Goal: Task Accomplishment & Management: Use online tool/utility

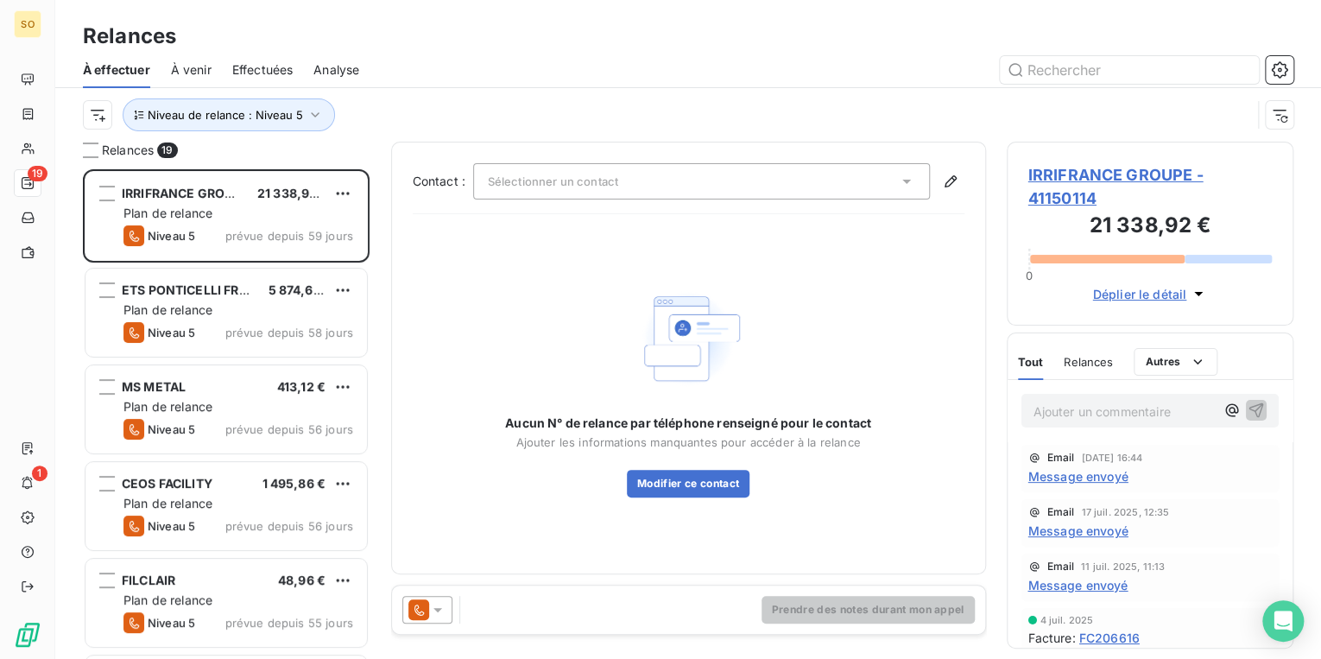
scroll to position [479, 276]
click at [1061, 74] on input "text" at bounding box center [1129, 70] width 259 height 28
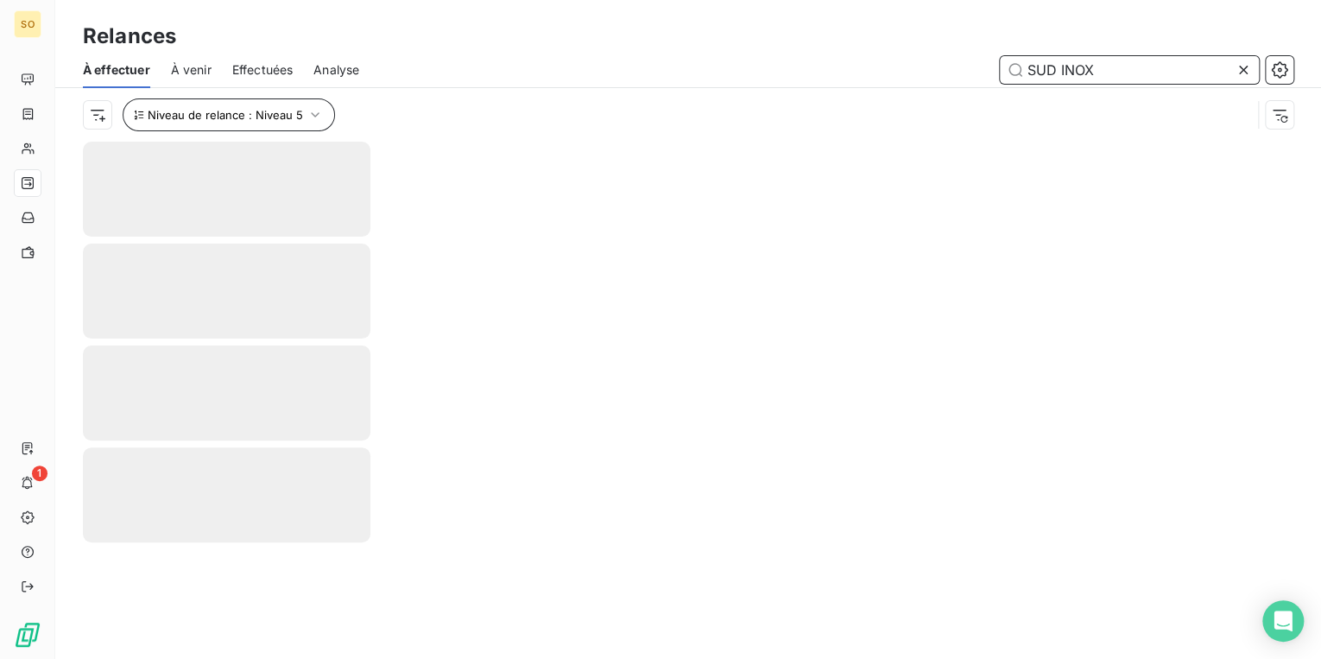
type input "SUD INOX"
click at [214, 117] on span "Niveau de relance : Niveau 5" at bounding box center [225, 115] width 155 height 14
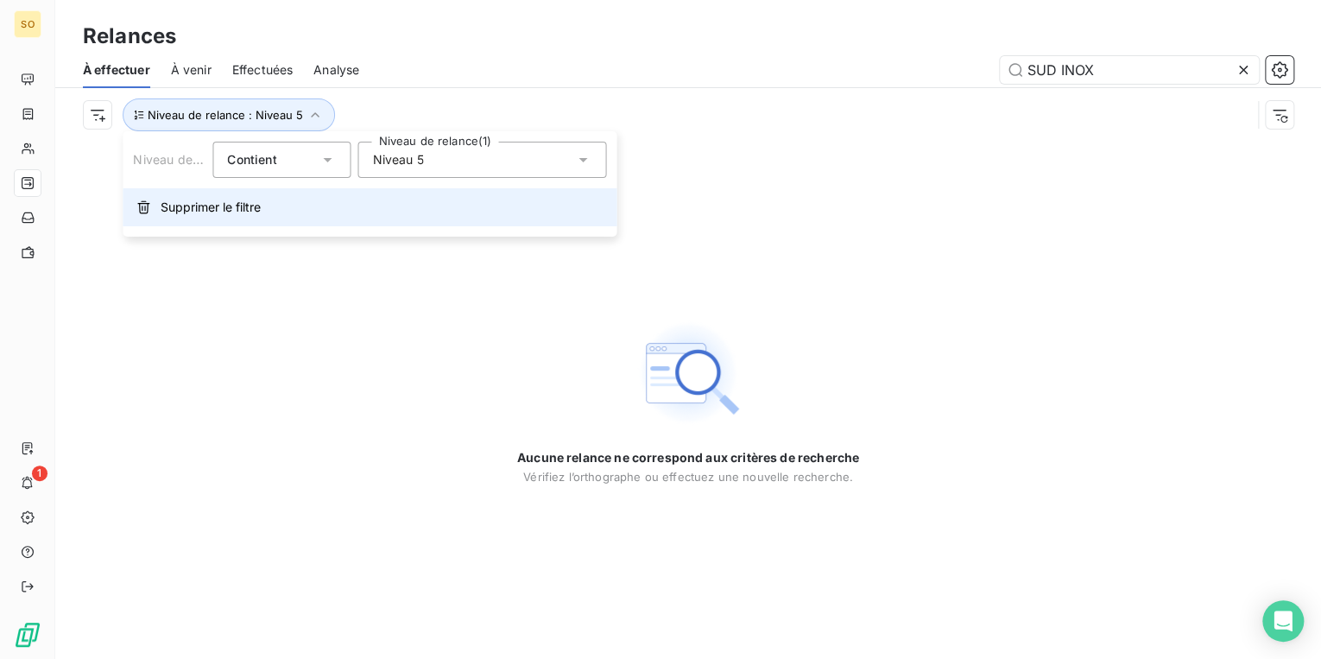
click at [235, 207] on span "Supprimer le filtre" at bounding box center [211, 207] width 100 height 17
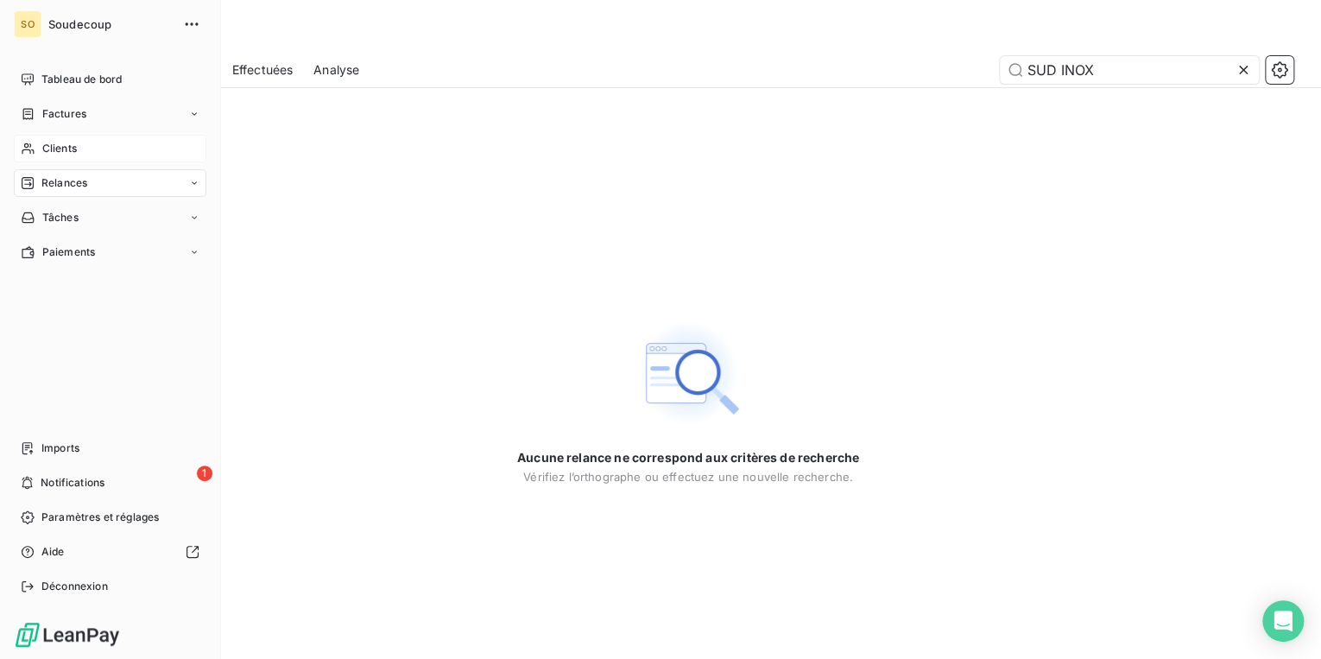
click at [51, 143] on span "Clients" at bounding box center [59, 149] width 35 height 16
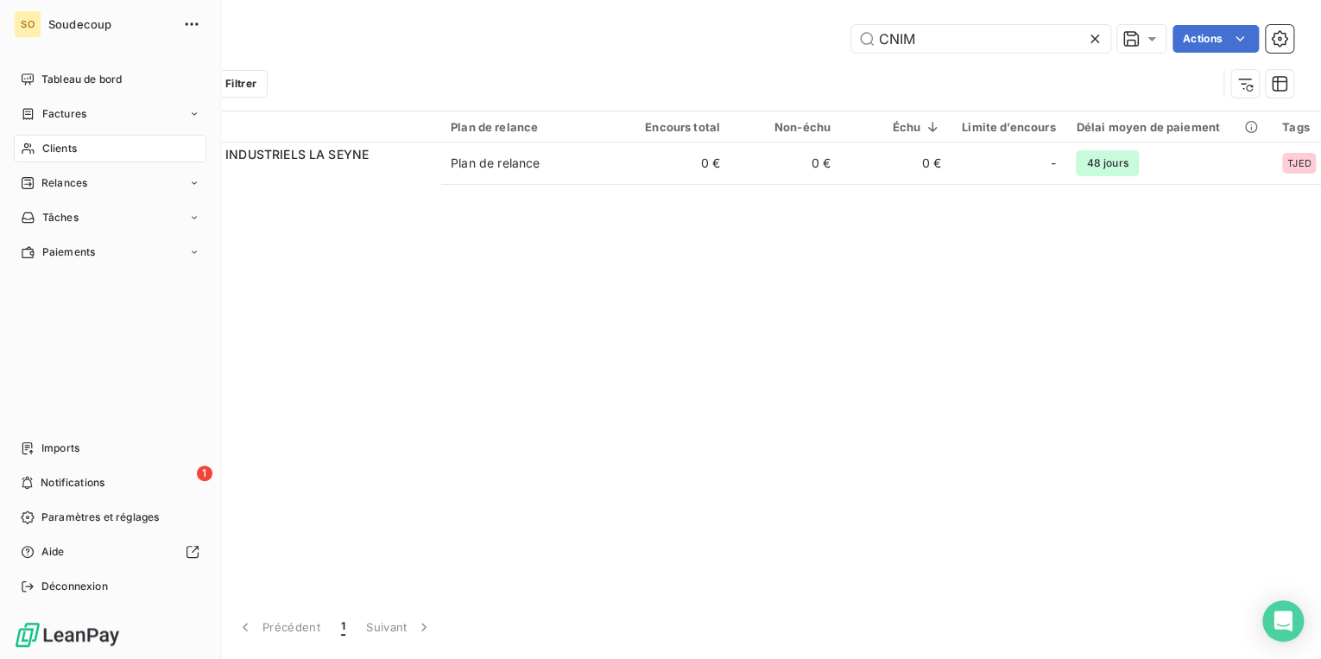
click at [78, 144] on div "Clients" at bounding box center [110, 149] width 193 height 28
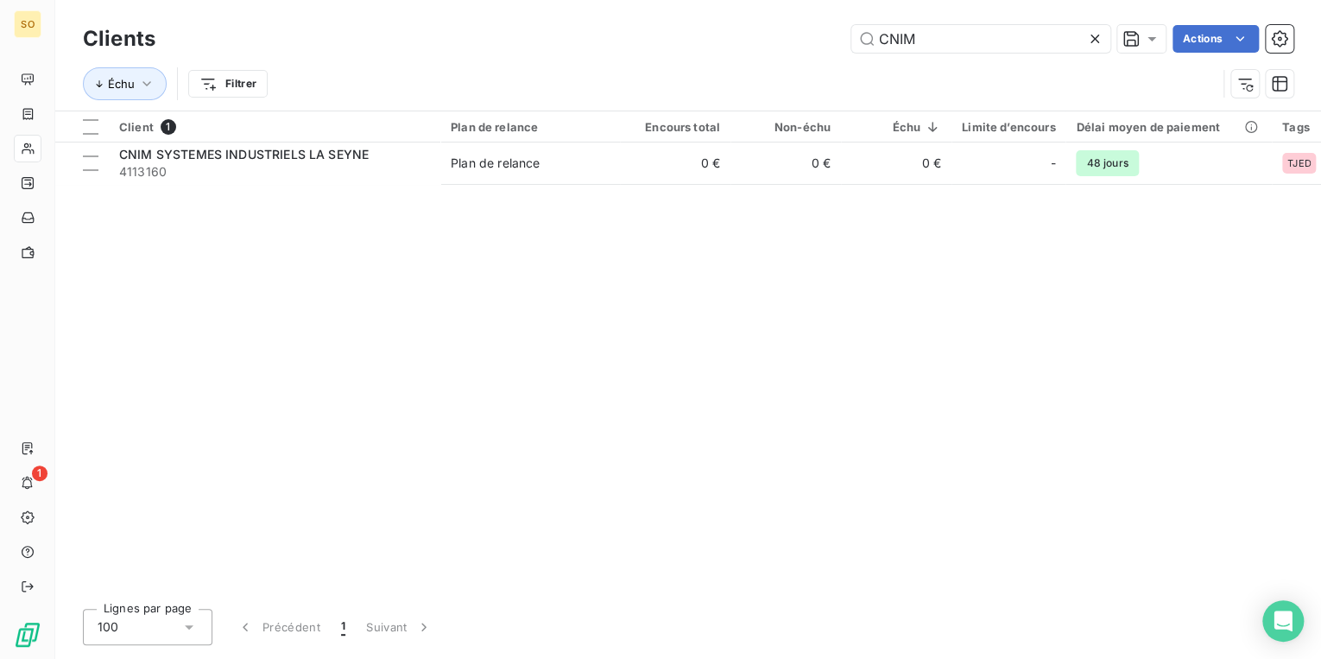
click at [1095, 37] on icon at bounding box center [1095, 39] width 9 height 9
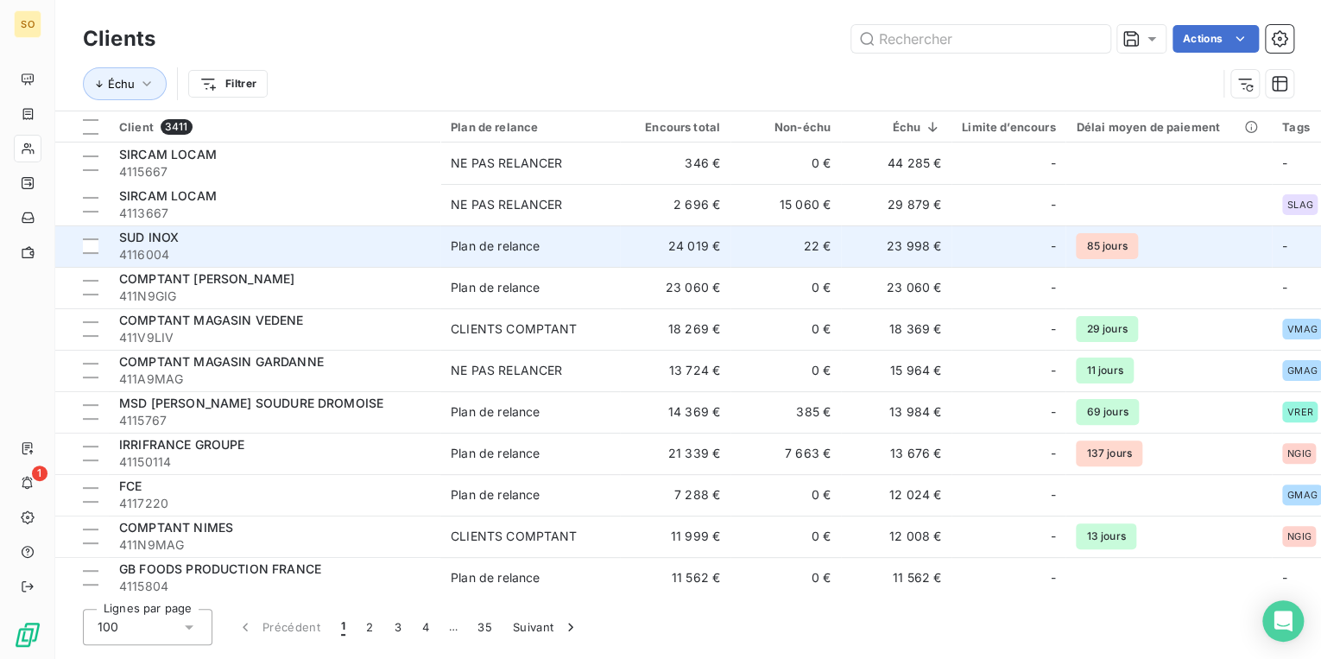
click at [288, 254] on span "4116004" at bounding box center [274, 254] width 311 height 17
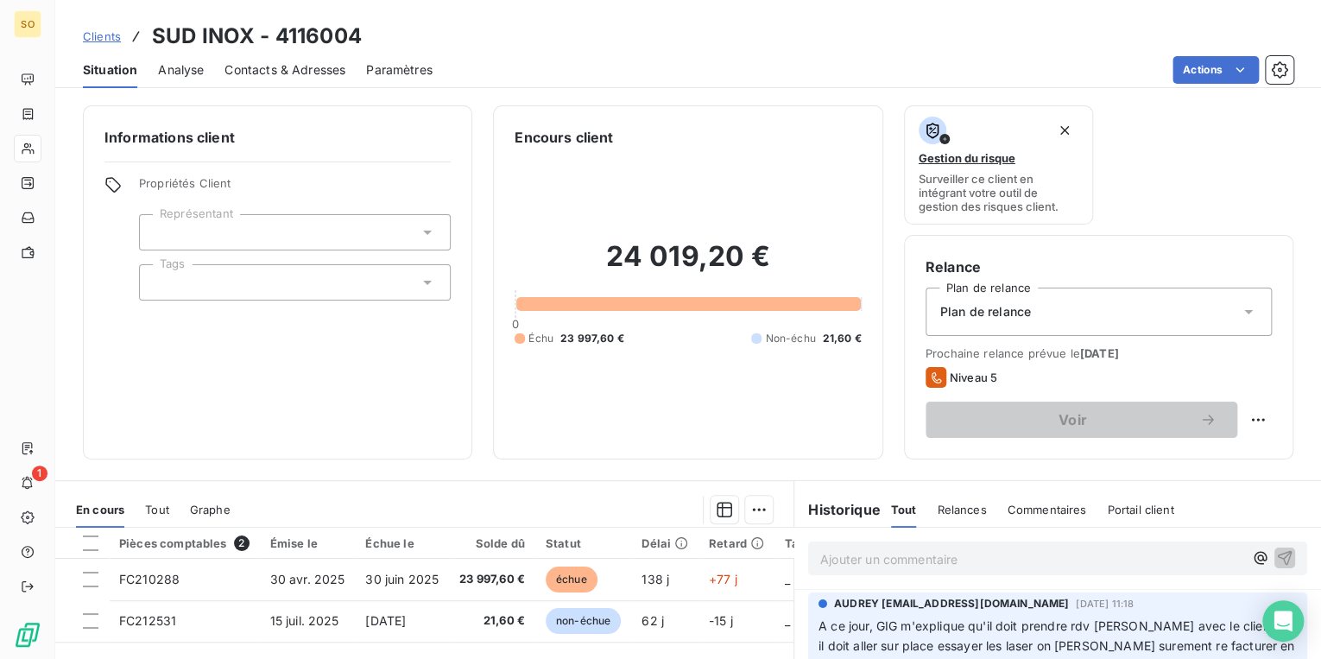
scroll to position [138, 0]
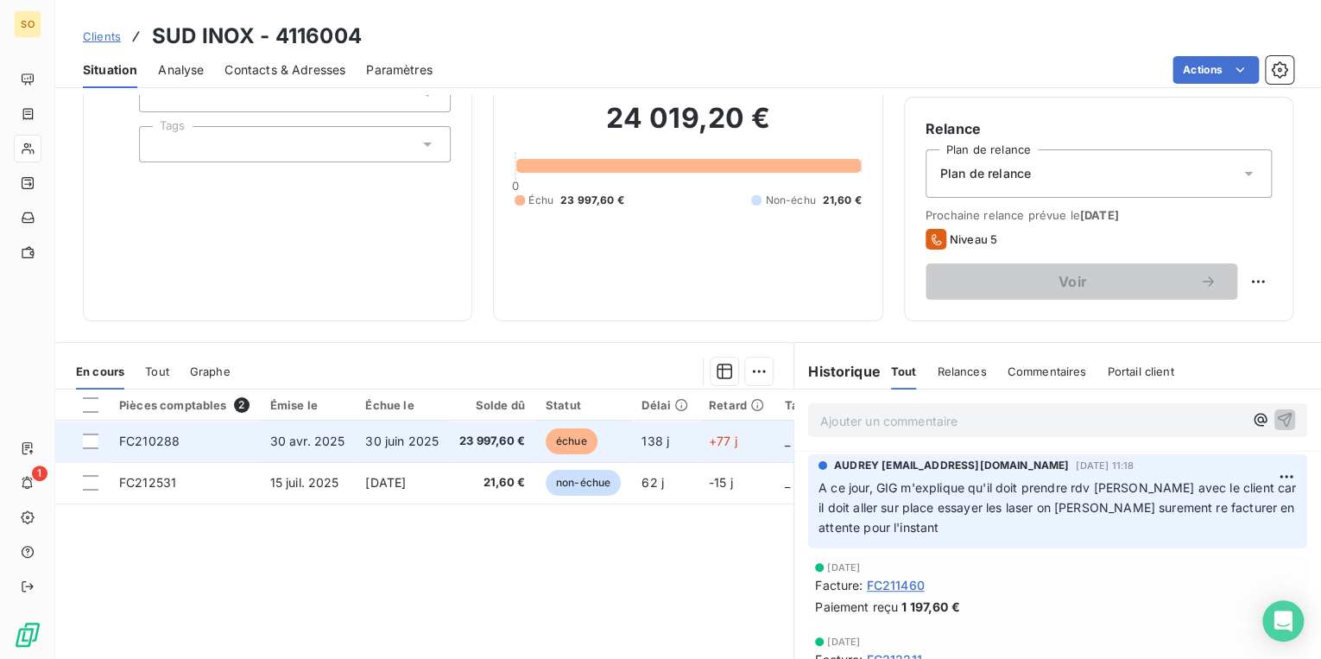
click at [568, 439] on span "échue" at bounding box center [572, 441] width 52 height 26
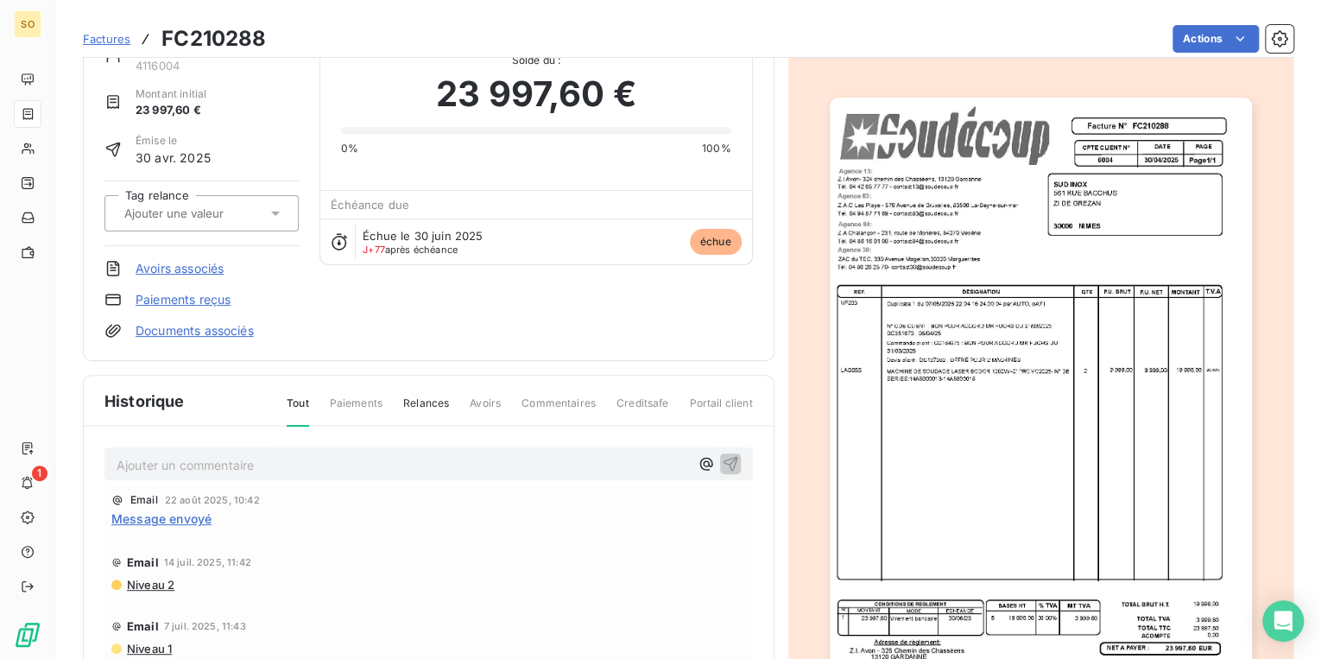
scroll to position [138, 0]
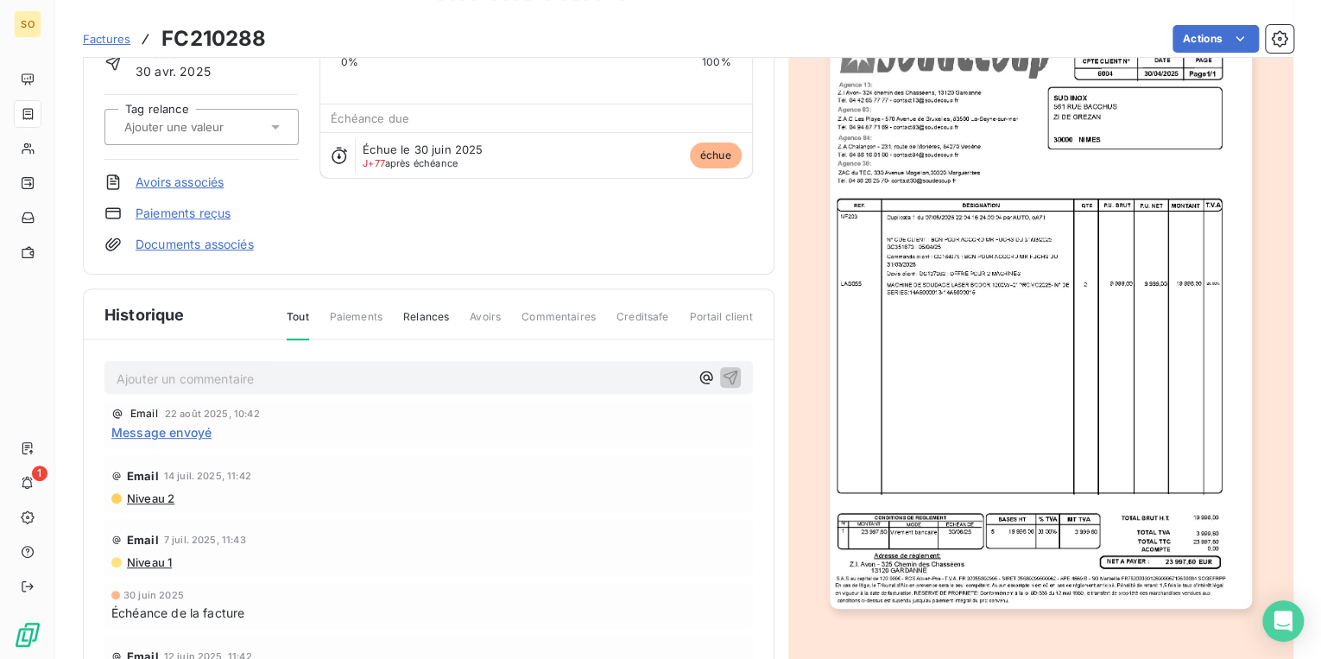
click at [1074, 364] on img "button" at bounding box center [1041, 310] width 422 height 598
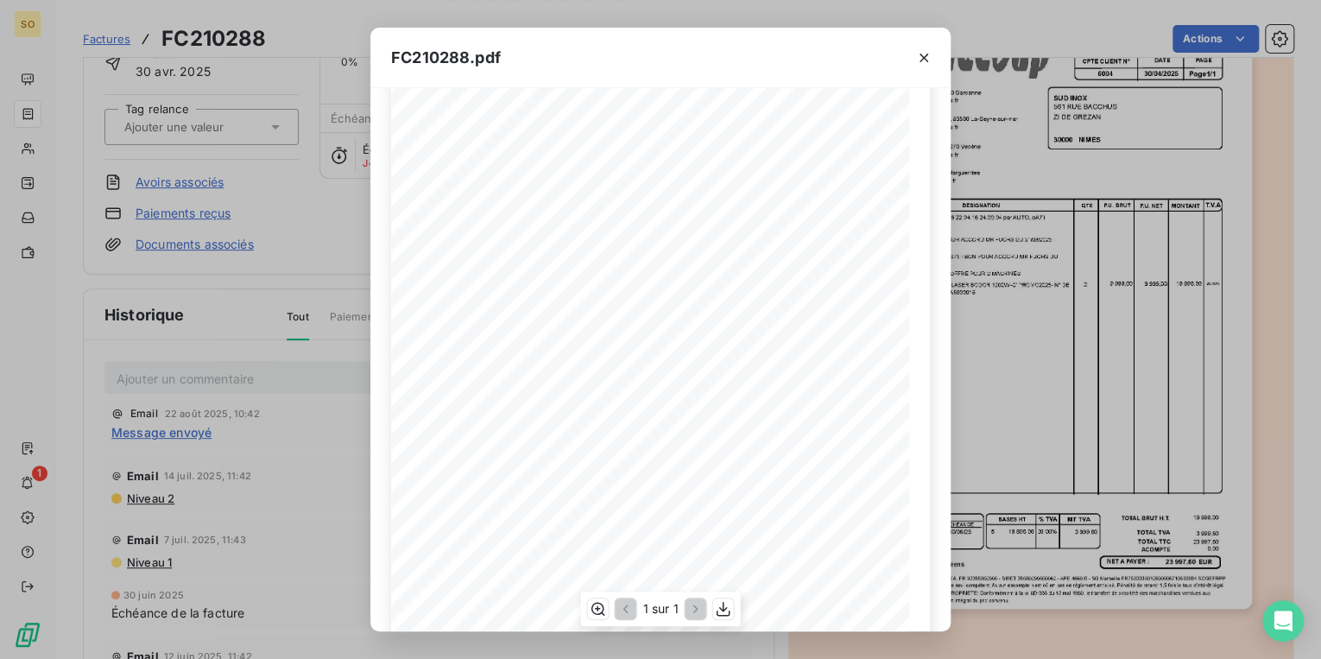
scroll to position [162, 0]
click at [932, 66] on icon "button" at bounding box center [923, 57] width 17 height 17
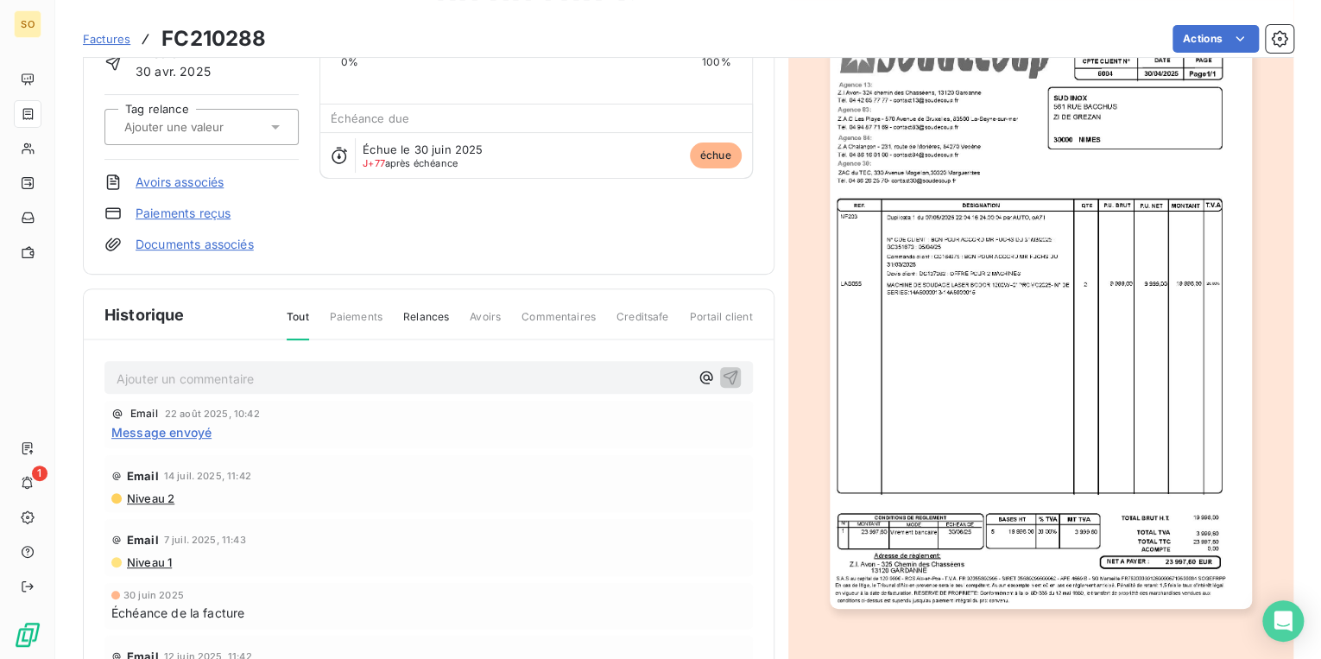
click at [109, 40] on span "Factures" at bounding box center [107, 39] width 48 height 14
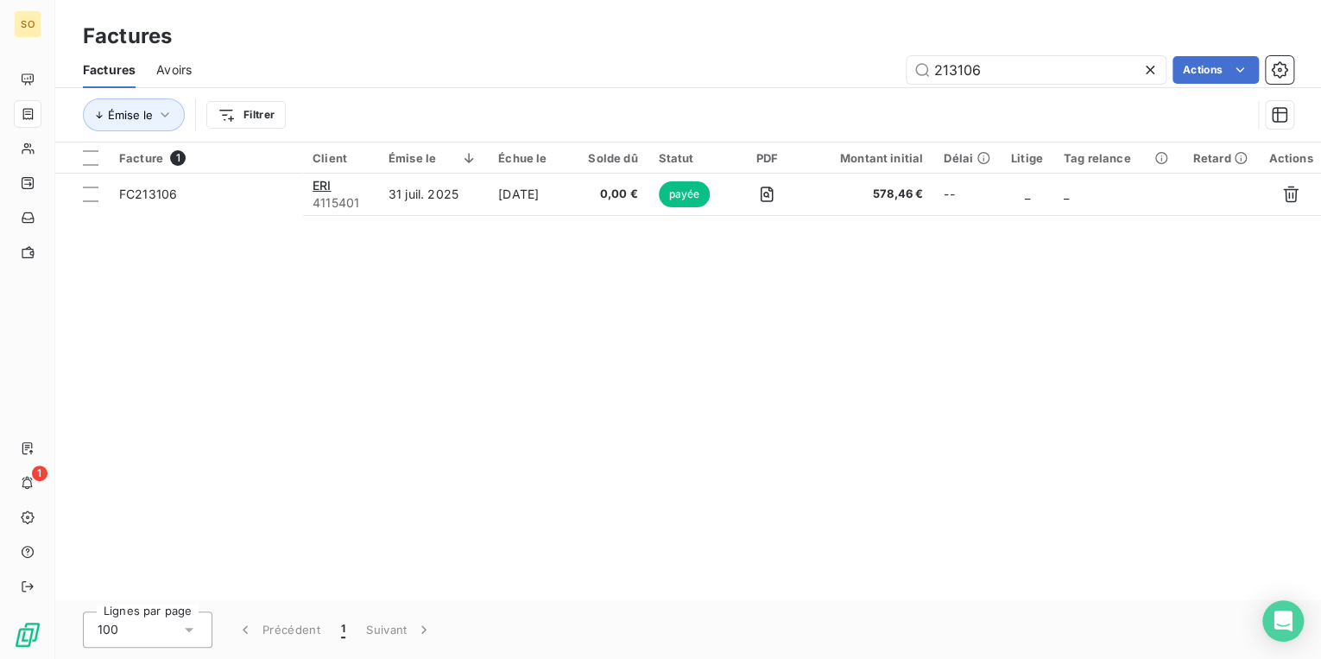
click at [1148, 73] on icon at bounding box center [1150, 69] width 17 height 17
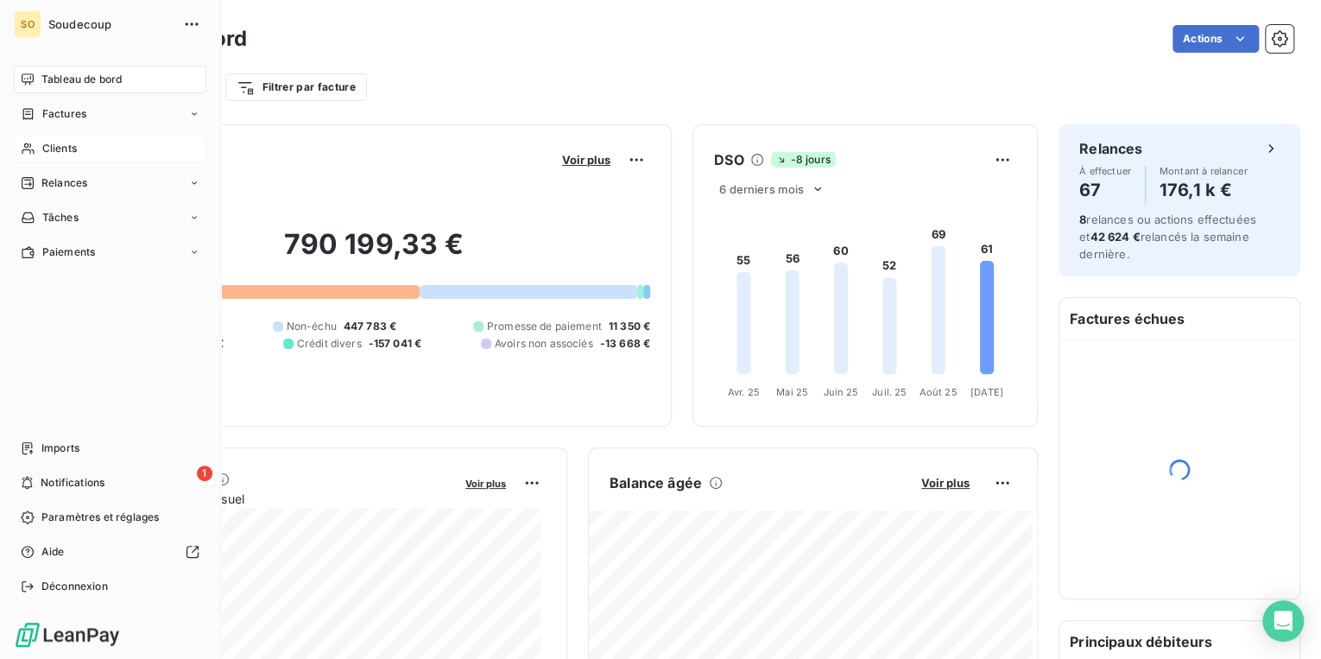
click at [61, 148] on span "Clients" at bounding box center [59, 149] width 35 height 16
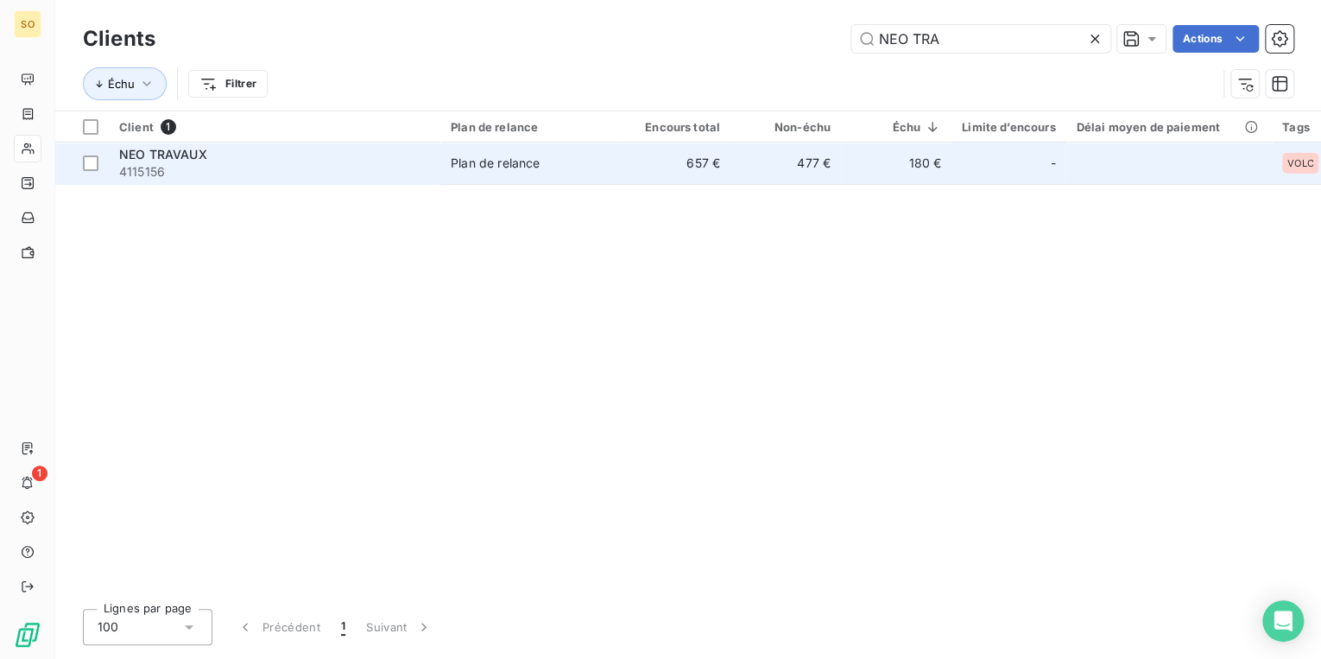
type input "NEO TRA"
click at [421, 171] on span "4115156" at bounding box center [274, 171] width 311 height 17
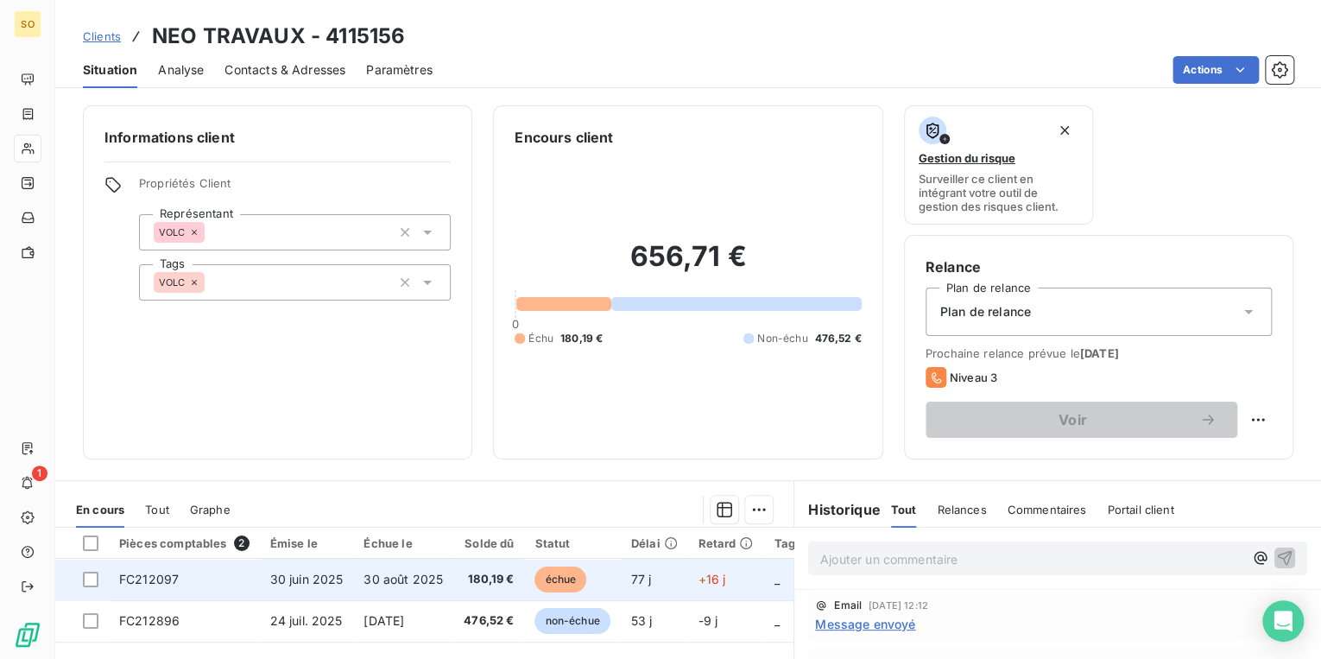
click at [556, 581] on span "échue" at bounding box center [561, 580] width 52 height 26
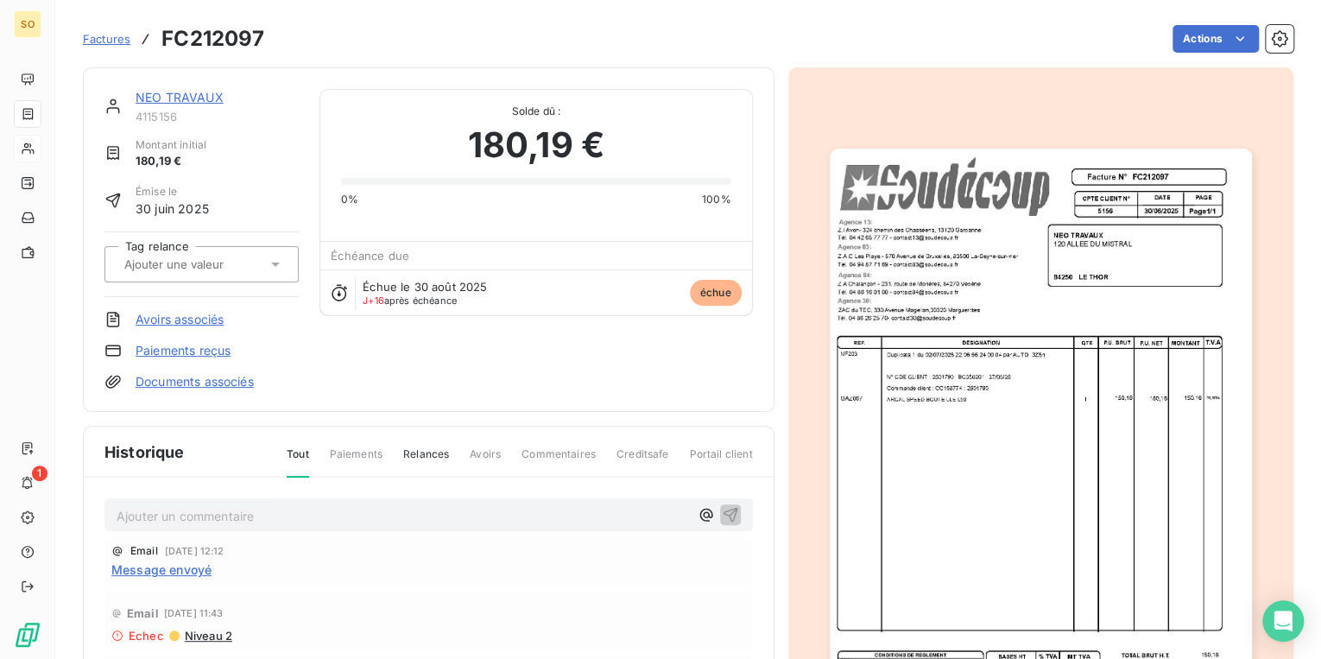
click at [175, 97] on link "NEO TRAVAUX" at bounding box center [180, 97] width 88 height 15
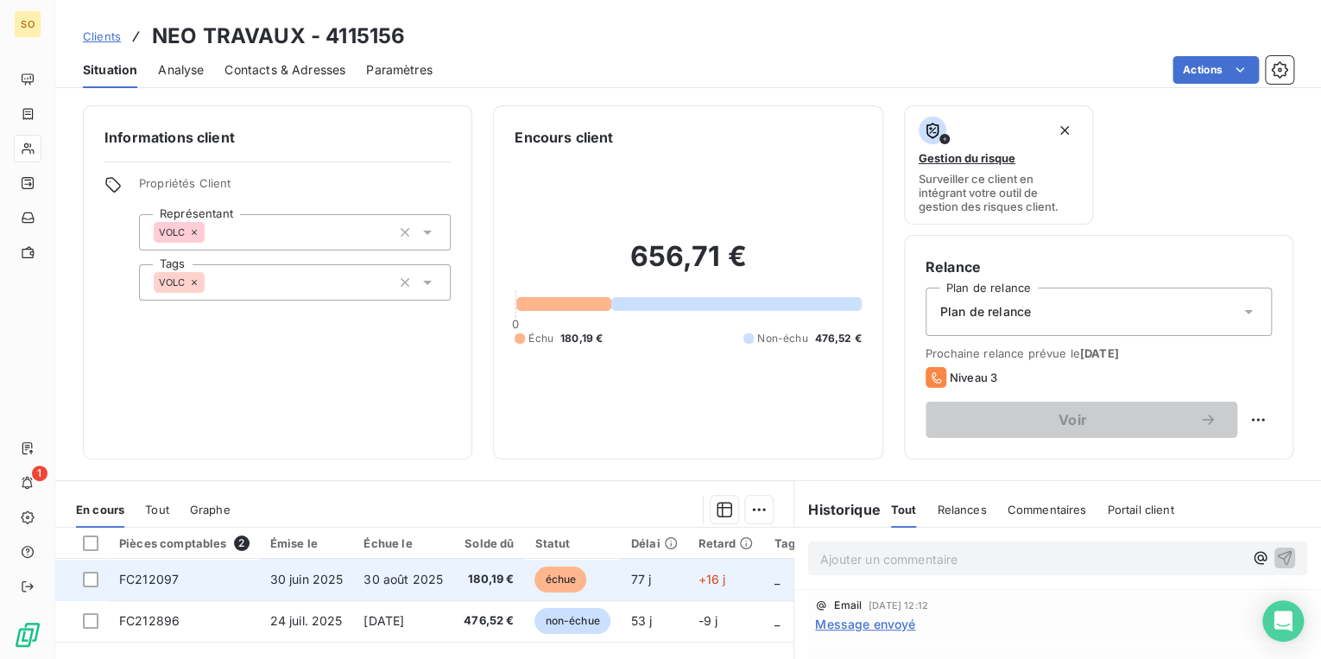
click at [580, 573] on span "échue" at bounding box center [561, 580] width 52 height 26
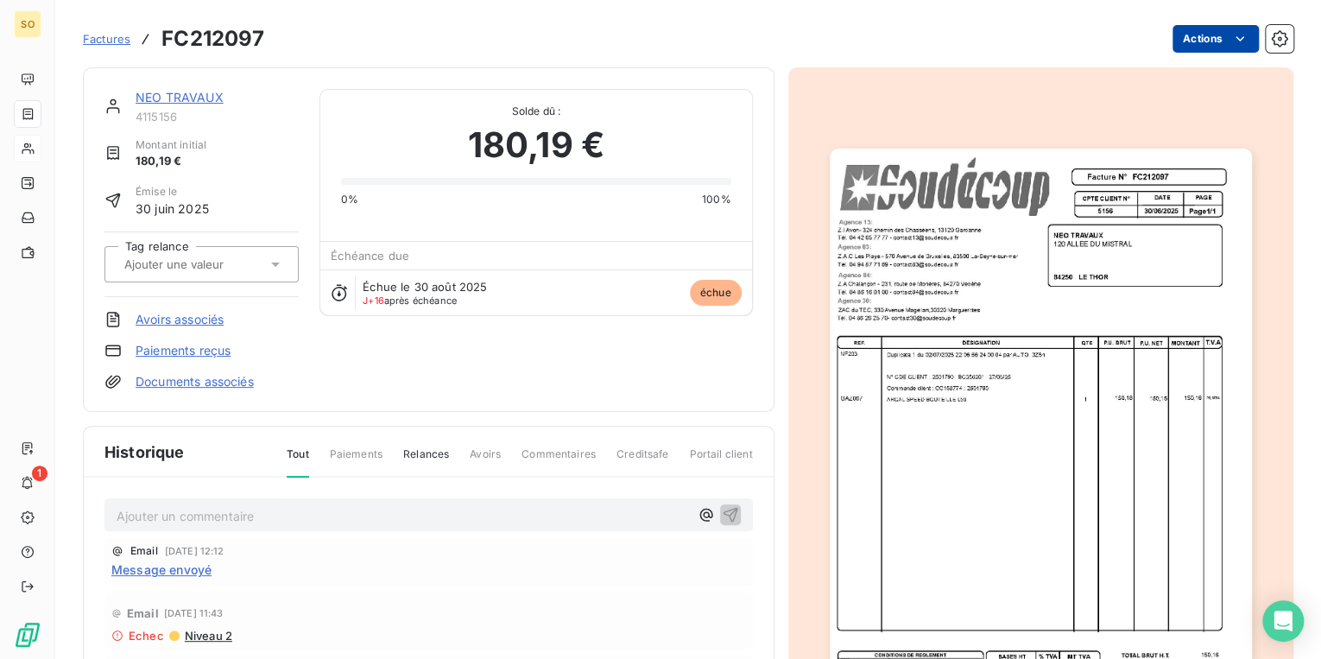
click at [1178, 39] on html "SO 1 Factures FC212097 Actions NEO TRAVAUX 4115156 Montant initial 180,19 € Émi…" at bounding box center [660, 329] width 1321 height 659
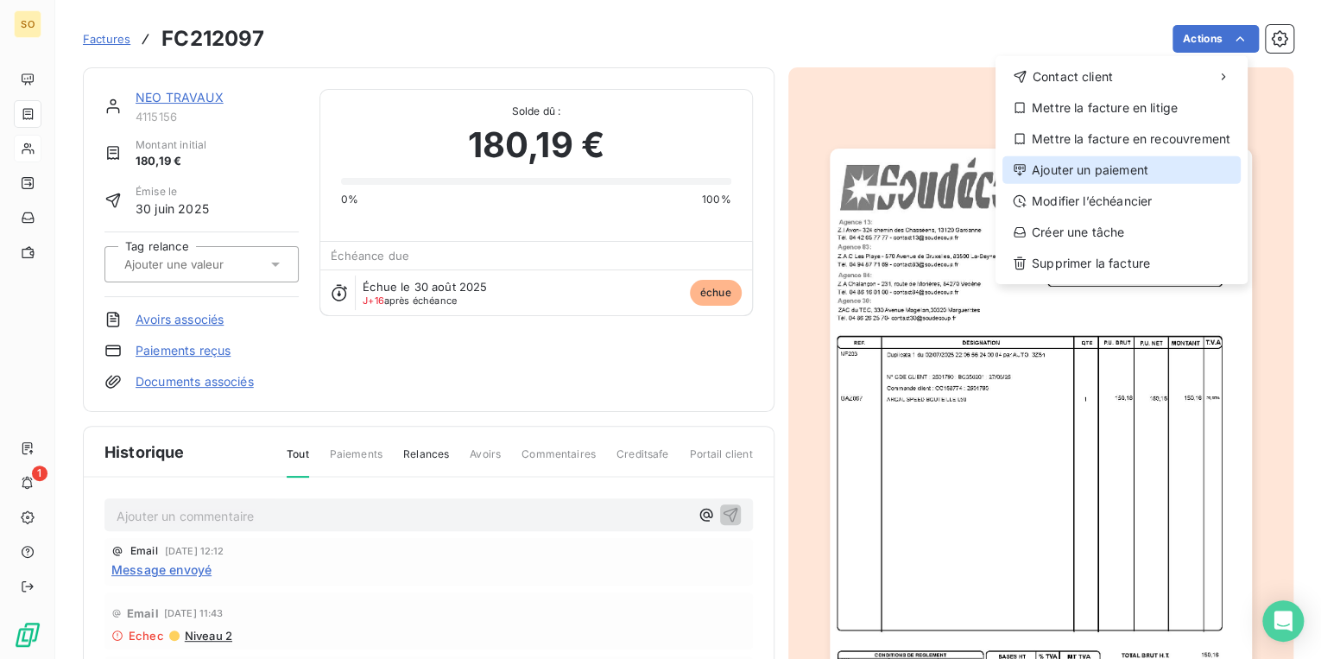
click at [1126, 162] on div "Ajouter un paiement" at bounding box center [1122, 170] width 238 height 28
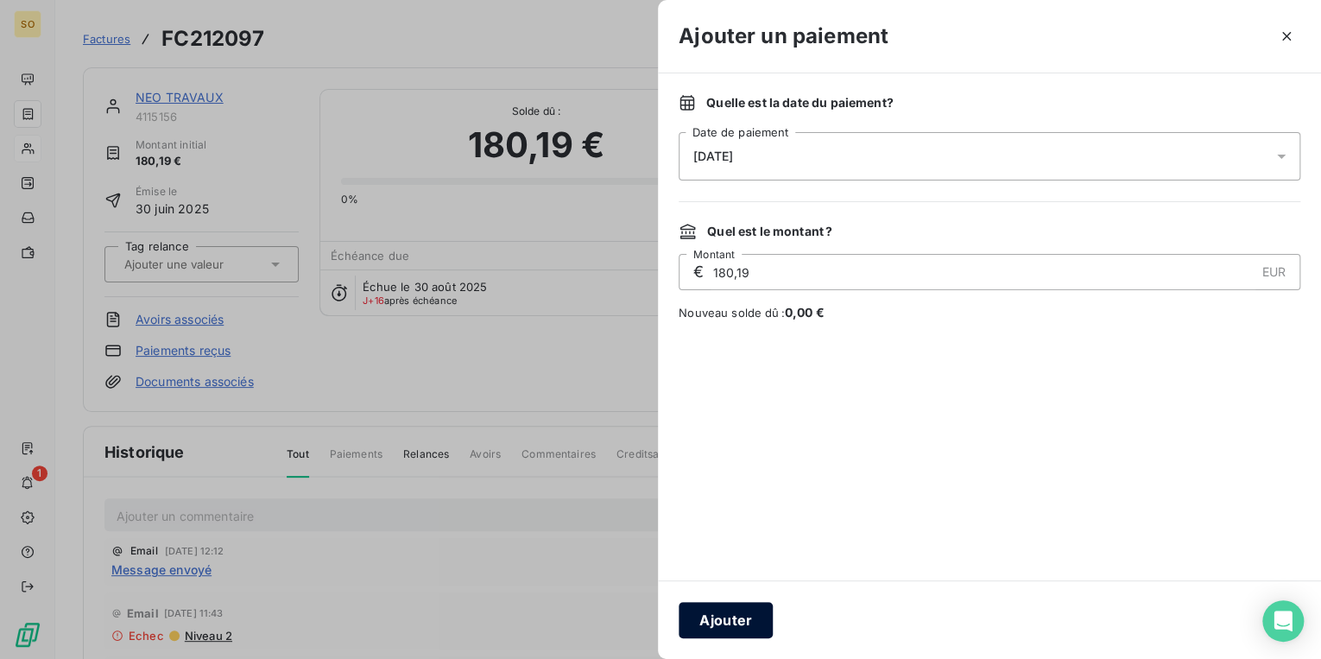
click at [742, 629] on button "Ajouter" at bounding box center [726, 620] width 94 height 36
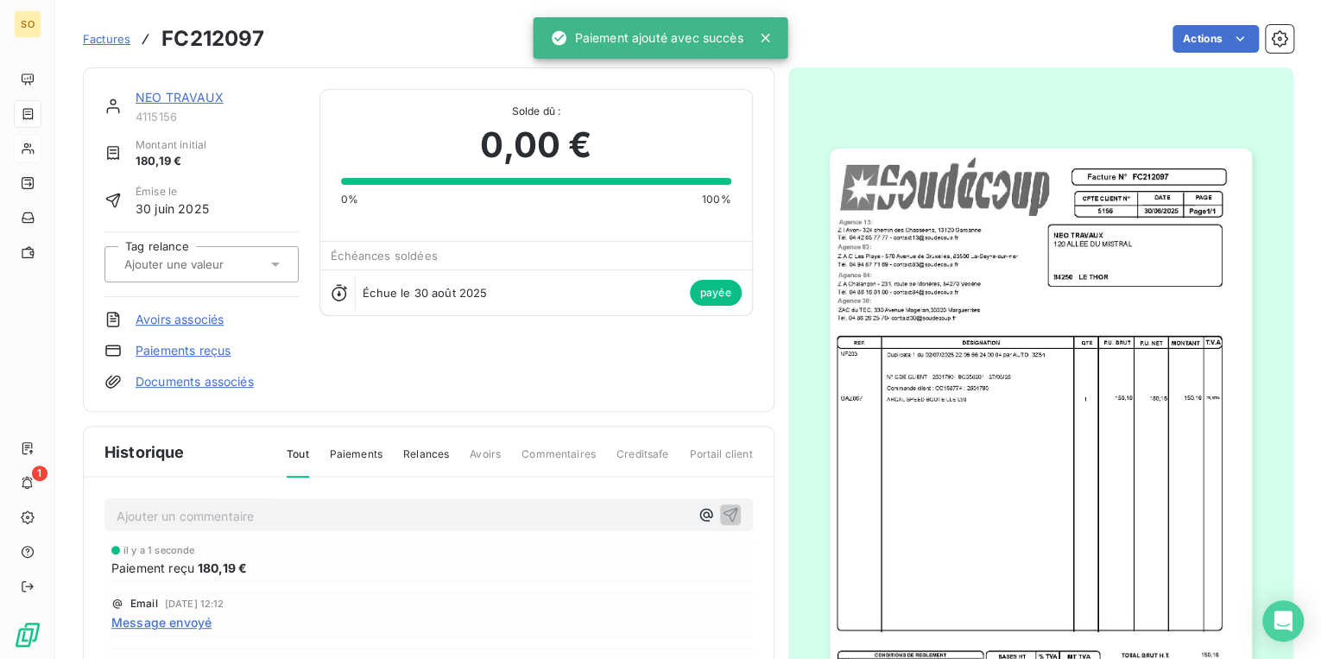
click at [183, 100] on link "NEO TRAVAUX" at bounding box center [180, 97] width 88 height 15
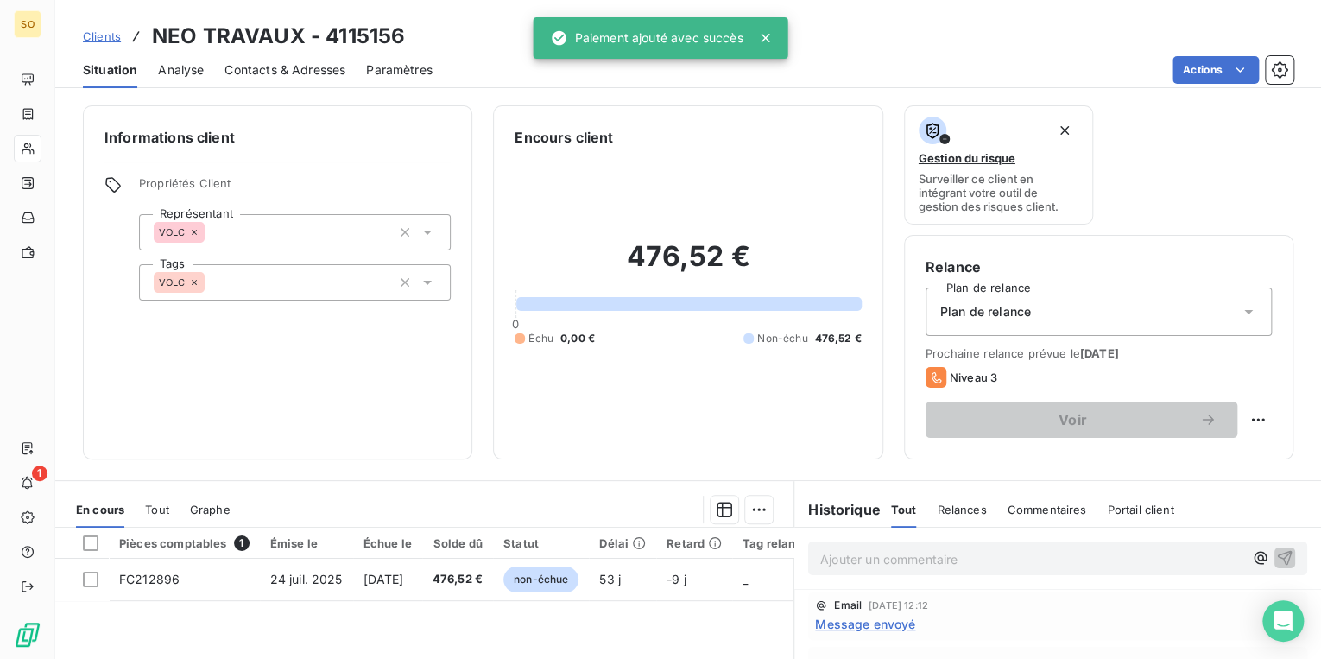
click at [860, 561] on p "Ajouter un commentaire ﻿" at bounding box center [1031, 559] width 423 height 22
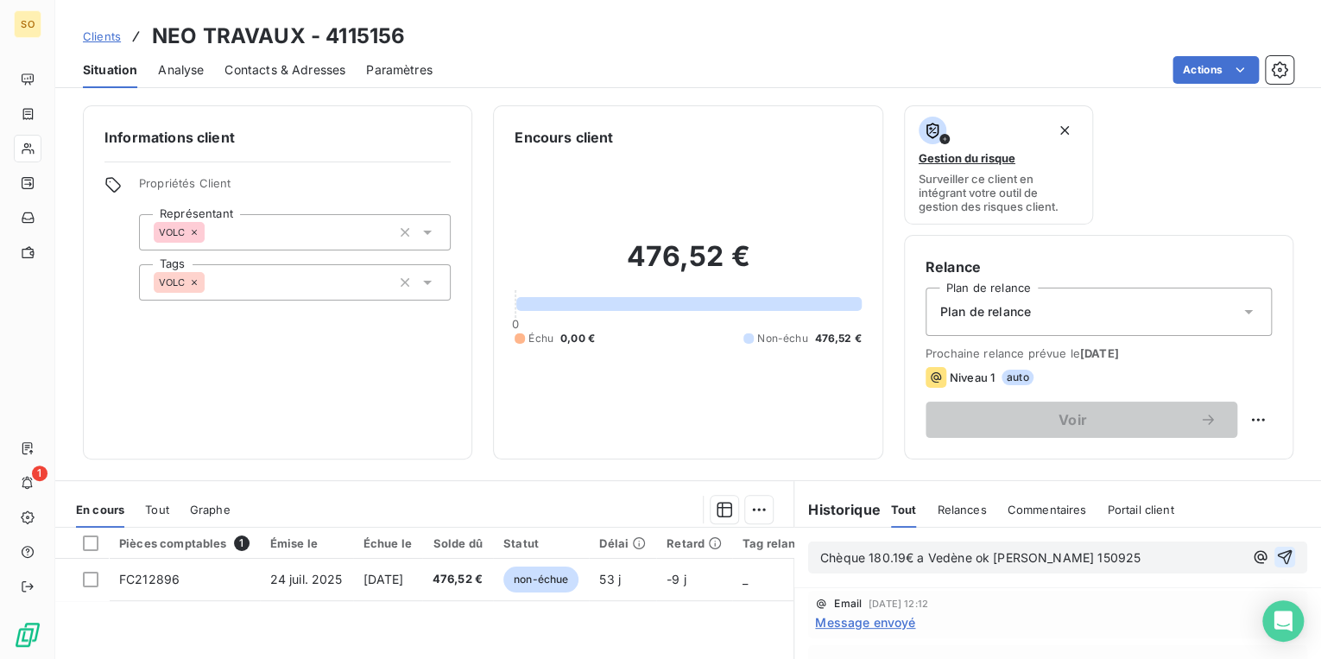
click at [1278, 554] on icon "button" at bounding box center [1285, 557] width 15 height 15
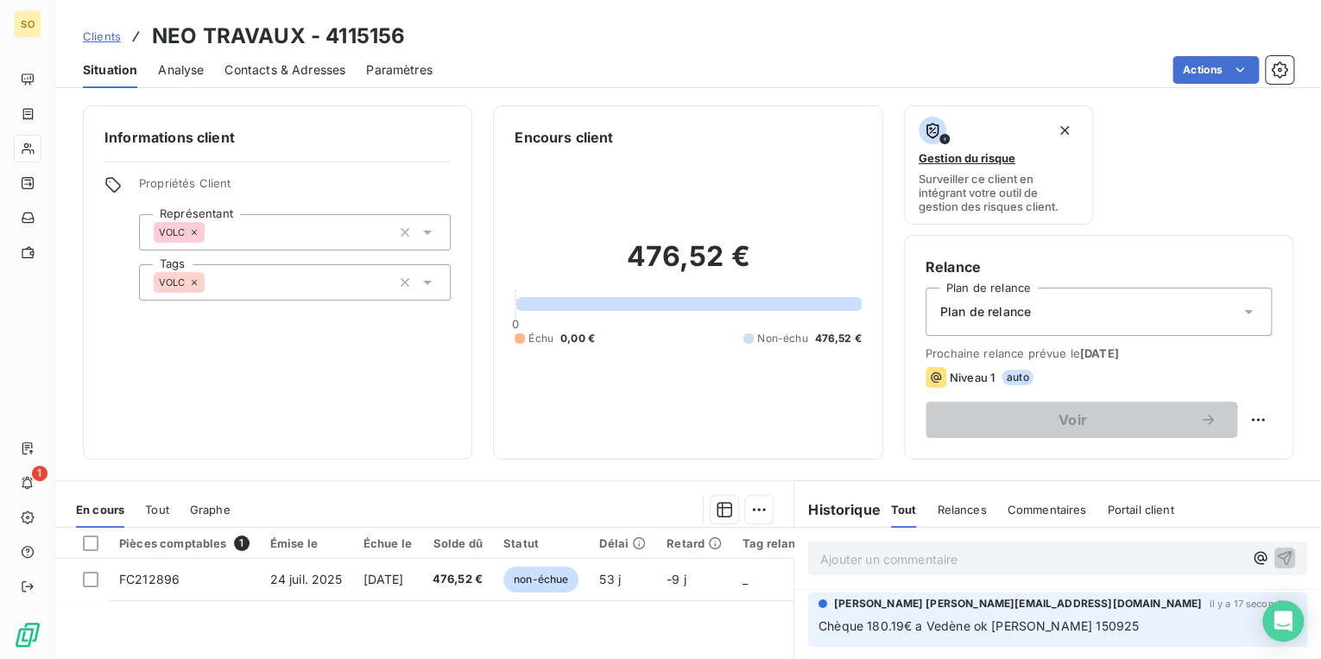
click at [98, 35] on span "Clients" at bounding box center [102, 36] width 38 height 14
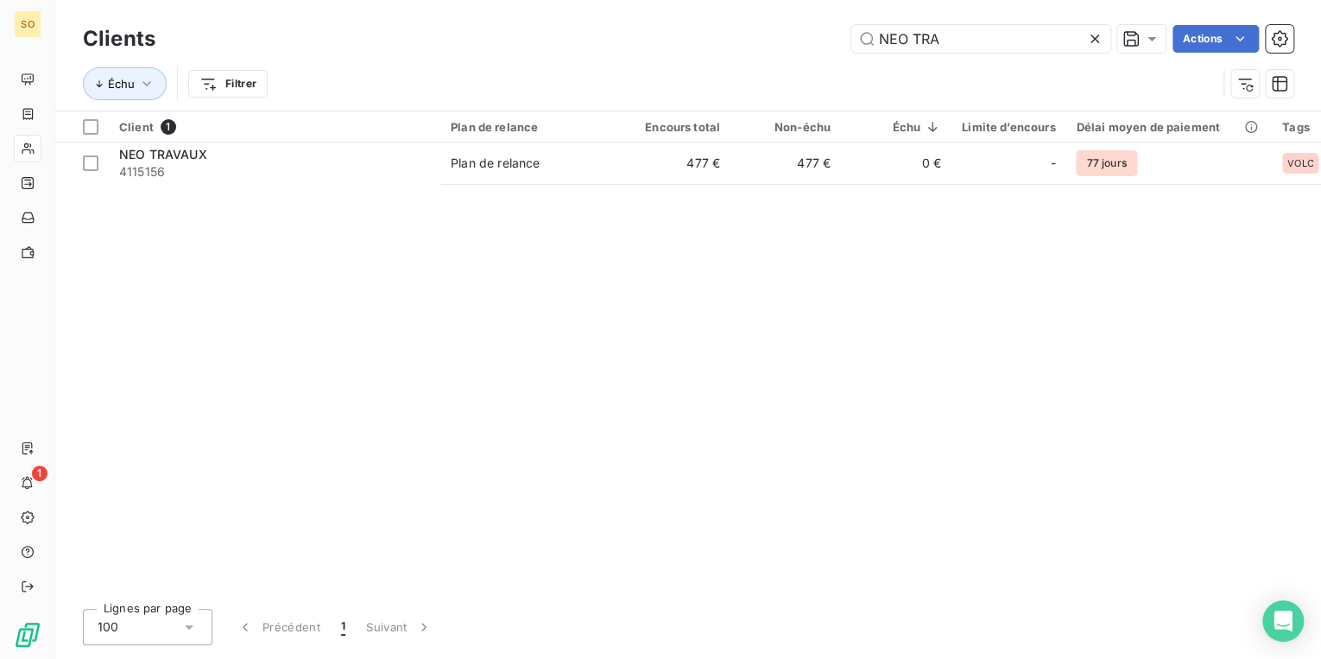
click at [1095, 39] on icon at bounding box center [1095, 39] width 9 height 9
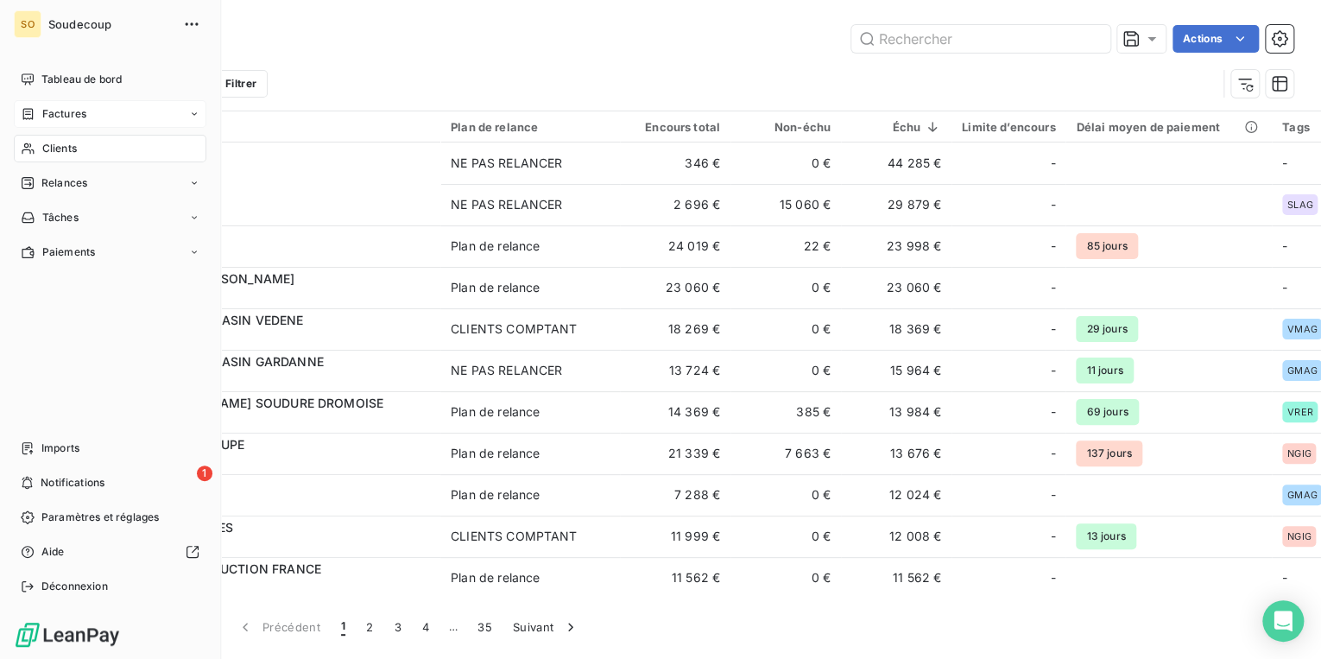
click at [58, 114] on span "Factures" at bounding box center [64, 114] width 44 height 16
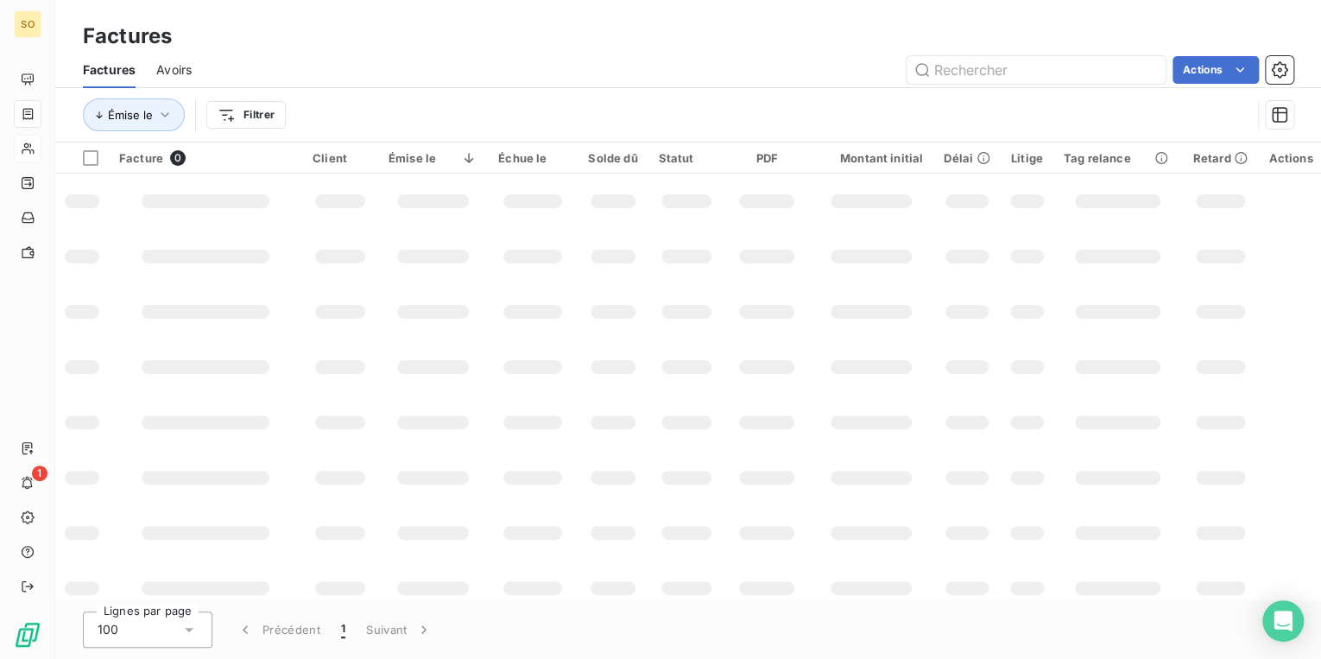
click at [915, 39] on div "Factures" at bounding box center [688, 36] width 1266 height 31
click at [975, 61] on input "text" at bounding box center [1036, 70] width 259 height 28
click at [955, 73] on input "21217" at bounding box center [1036, 70] width 259 height 28
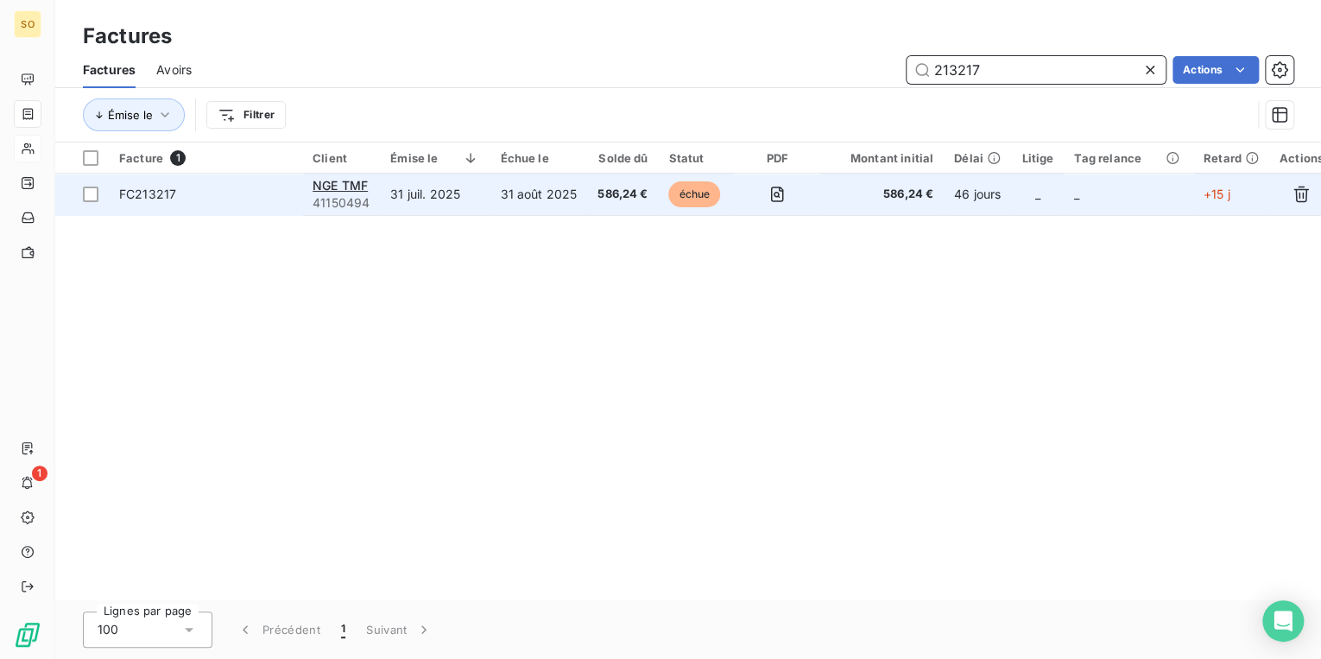
type input "213217"
click at [690, 193] on span "échue" at bounding box center [694, 194] width 52 height 26
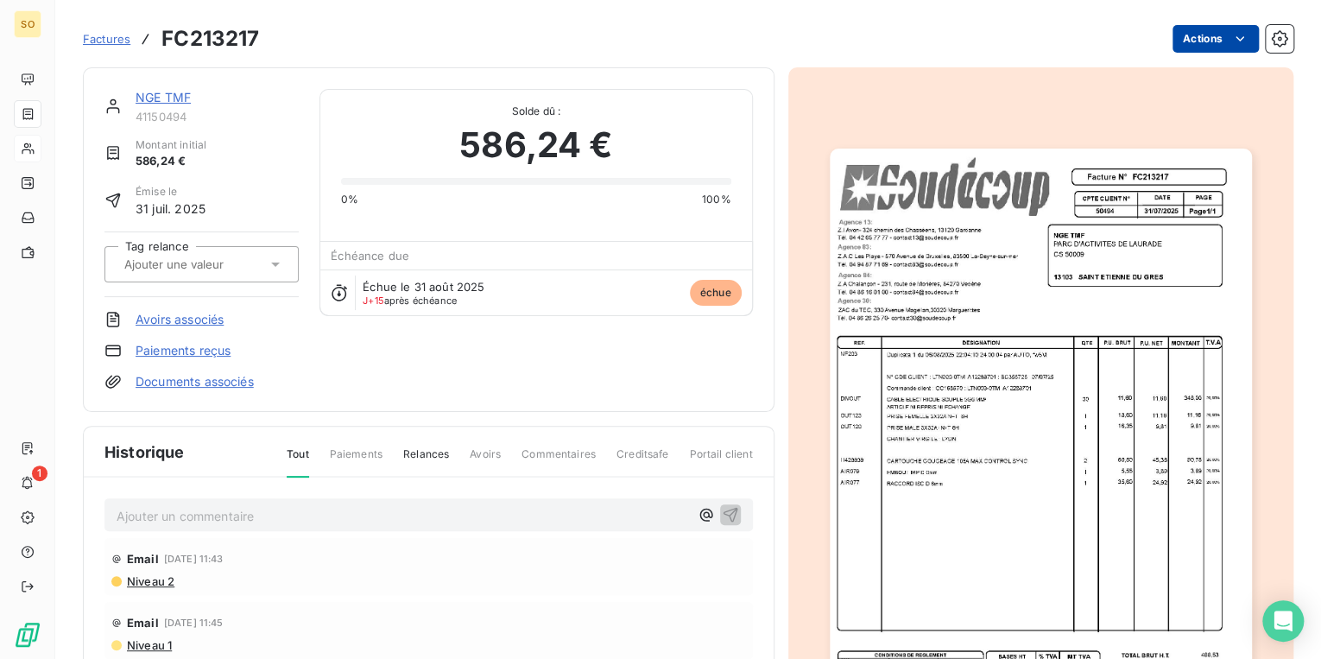
click at [1210, 38] on html "SO 1 Factures FC213217 Actions NGE TMF 41150494 Montant initial 586,24 € Émise …" at bounding box center [660, 329] width 1321 height 659
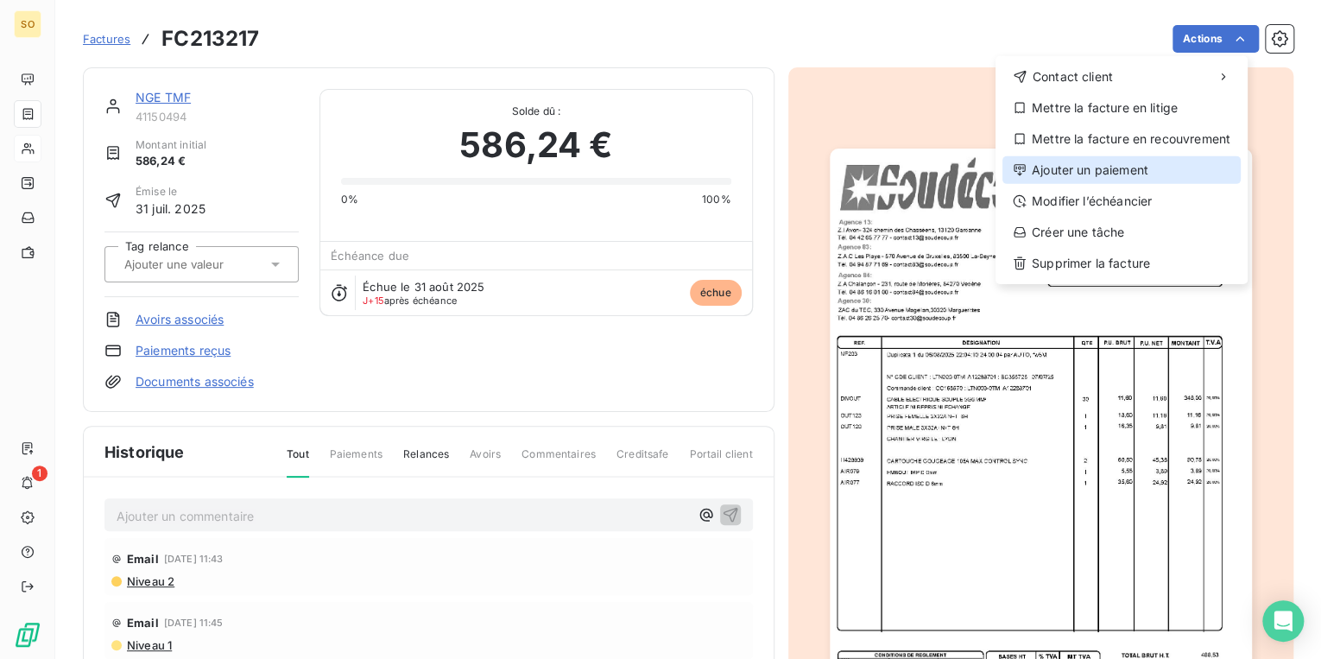
click at [1093, 176] on div "Ajouter un paiement" at bounding box center [1122, 170] width 238 height 28
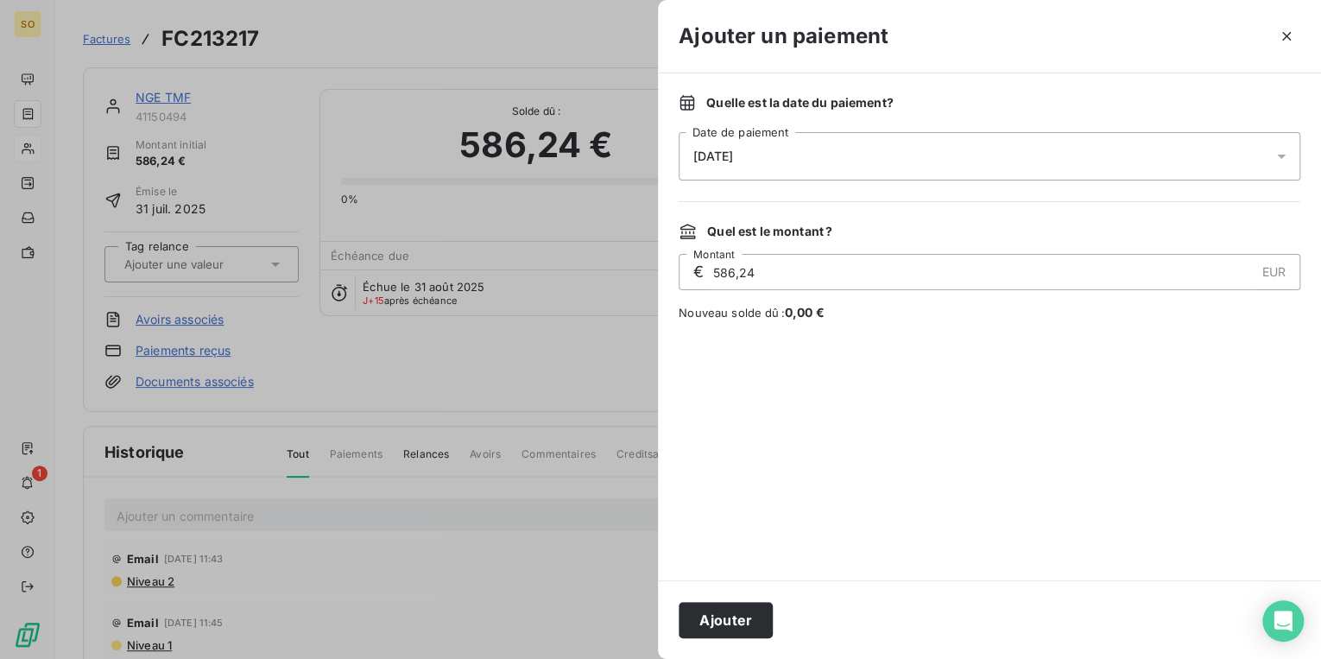
click at [733, 156] on span "15/09/2025" at bounding box center [714, 156] width 40 height 14
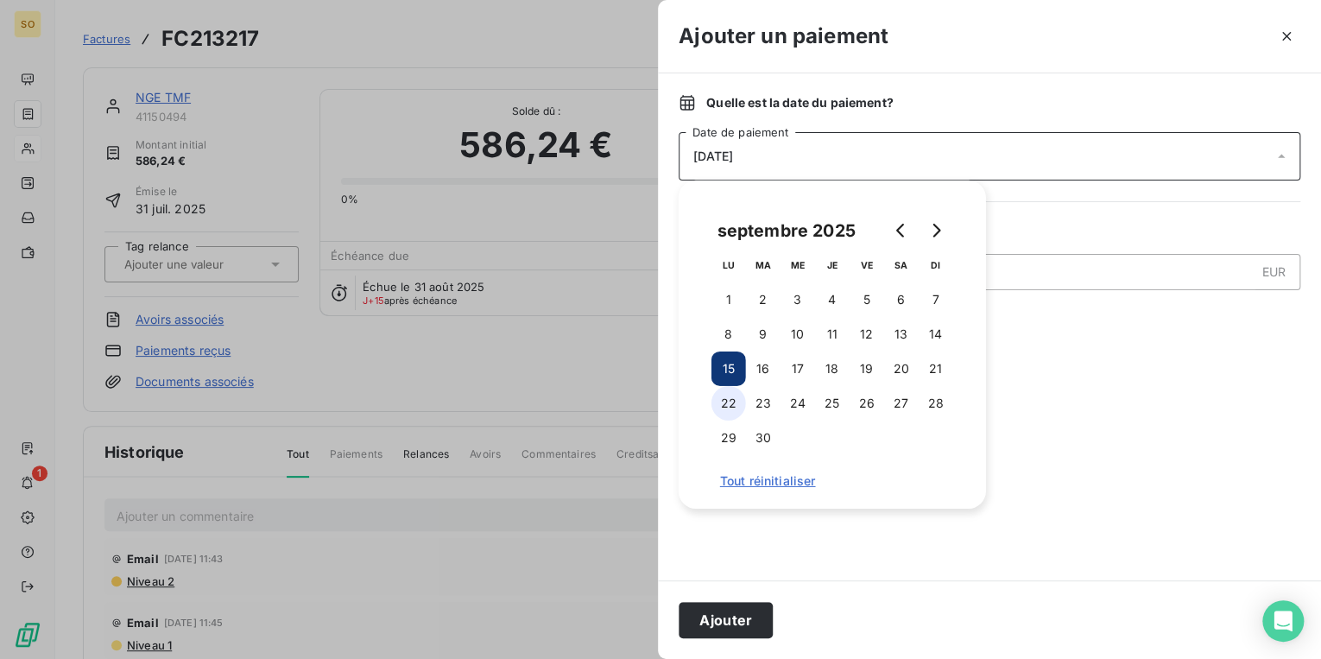
click at [734, 402] on button "22" at bounding box center [729, 403] width 35 height 35
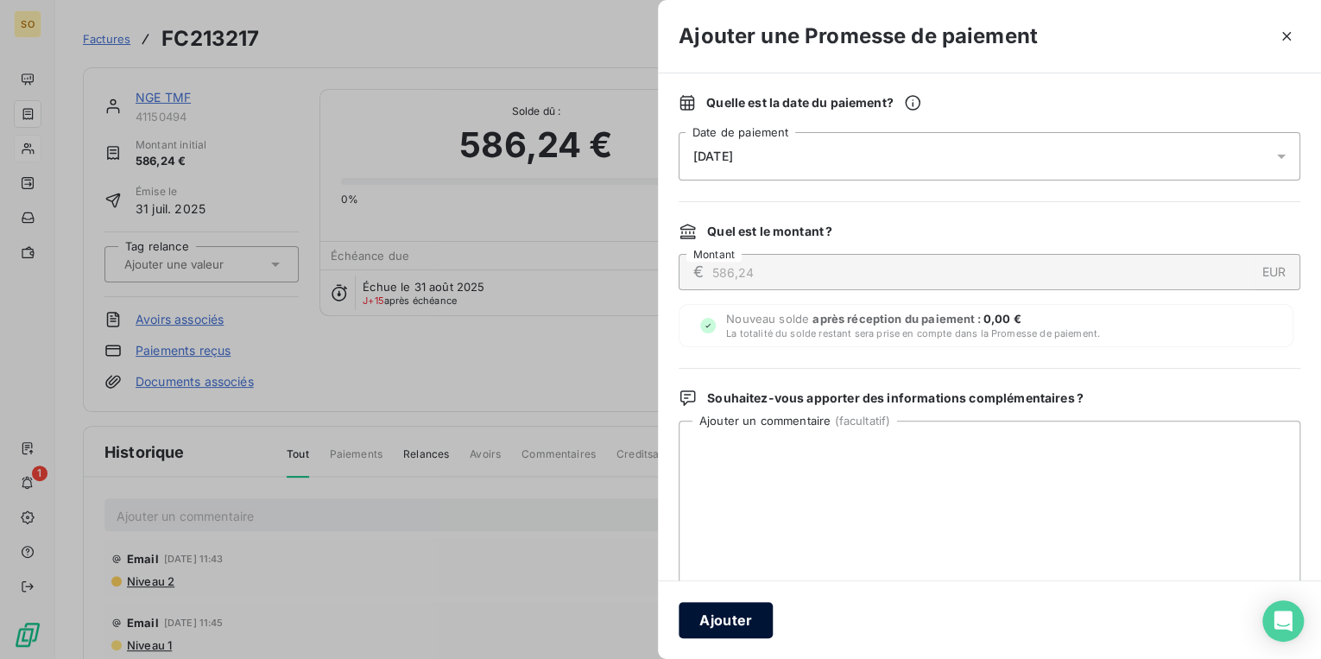
click at [745, 602] on button "Ajouter" at bounding box center [726, 620] width 94 height 36
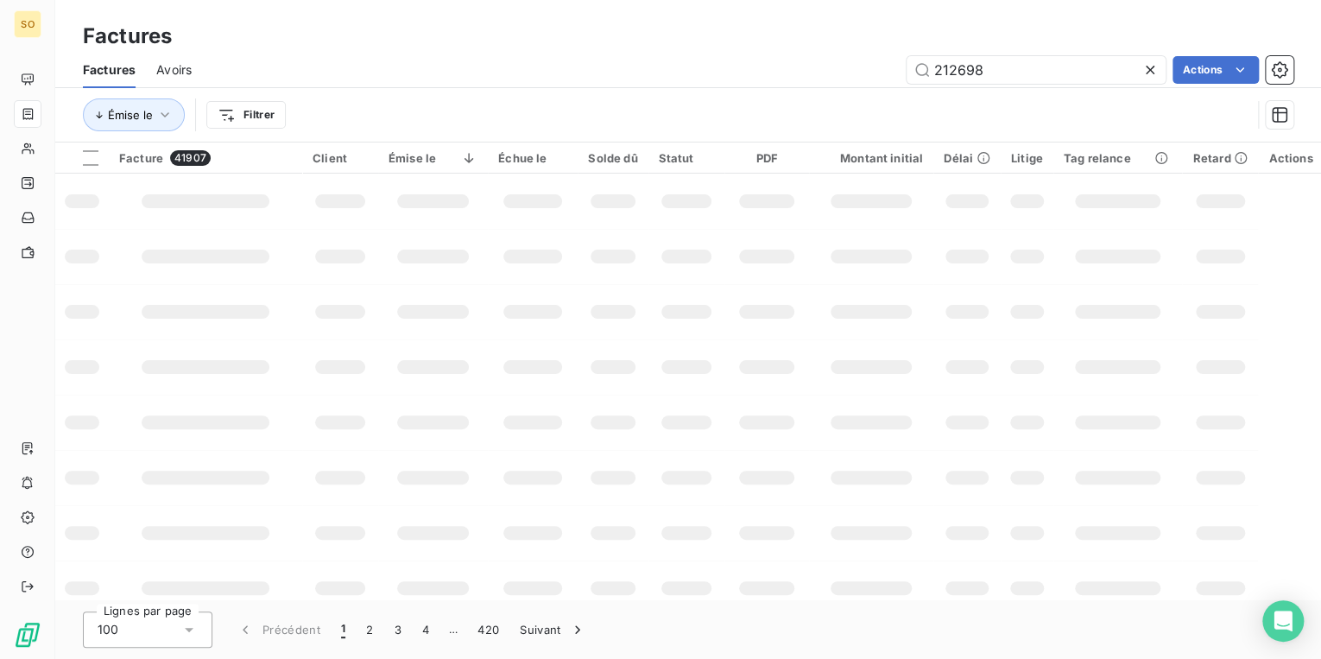
click at [1150, 74] on icon at bounding box center [1150, 69] width 17 height 17
